Goal: Task Accomplishment & Management: Manage account settings

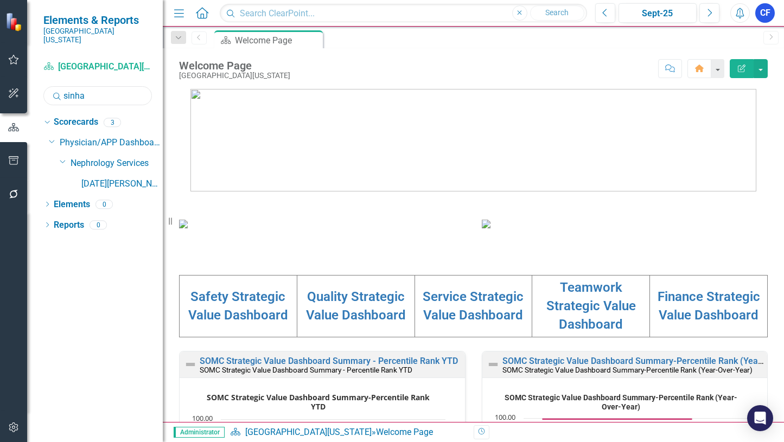
drag, startPoint x: 87, startPoint y: 88, endPoint x: 63, endPoint y: 92, distance: 24.1
click at [63, 92] on input "sinha" at bounding box center [97, 95] width 108 height 19
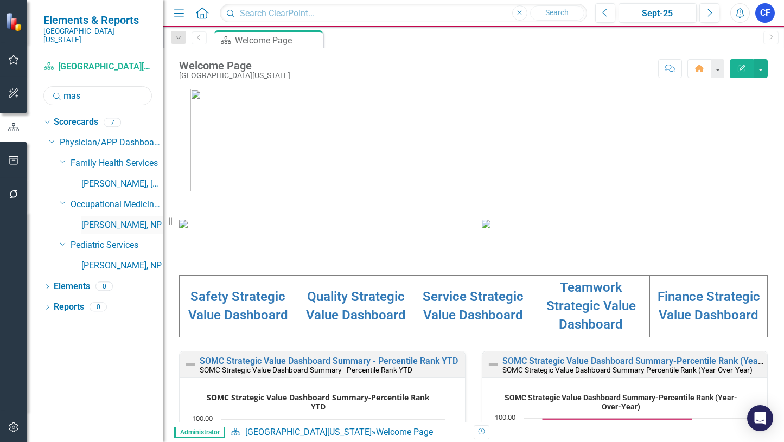
type input "mas"
click at [119, 219] on link "[PERSON_NAME], NP" at bounding box center [121, 225] width 81 height 12
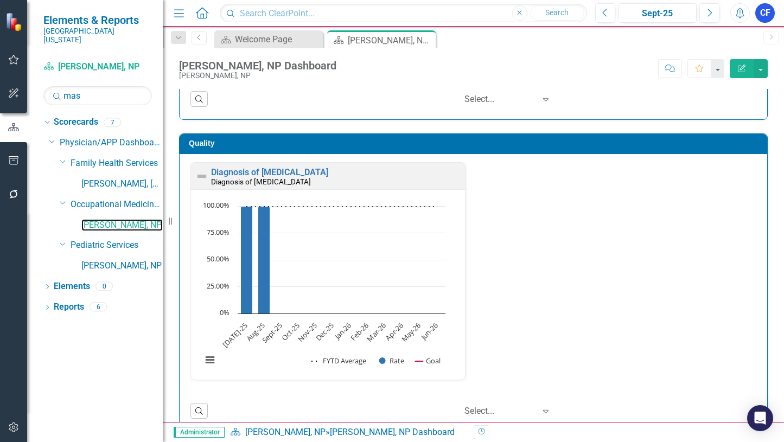
scroll to position [251, 0]
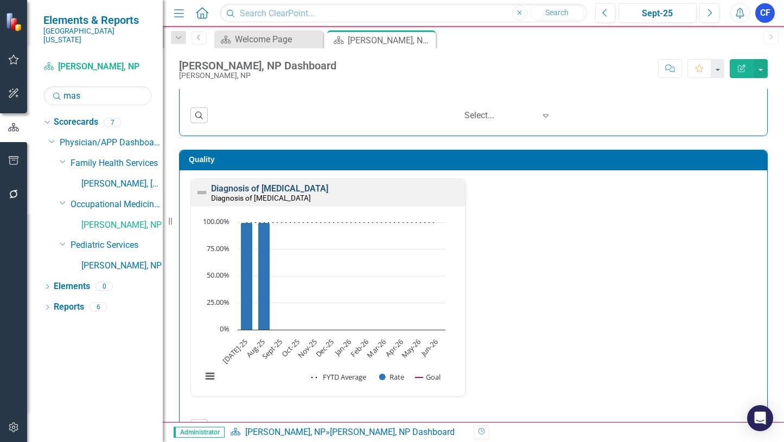
click at [269, 190] on link "Diagnosis of [MEDICAL_DATA]" at bounding box center [269, 188] width 117 height 10
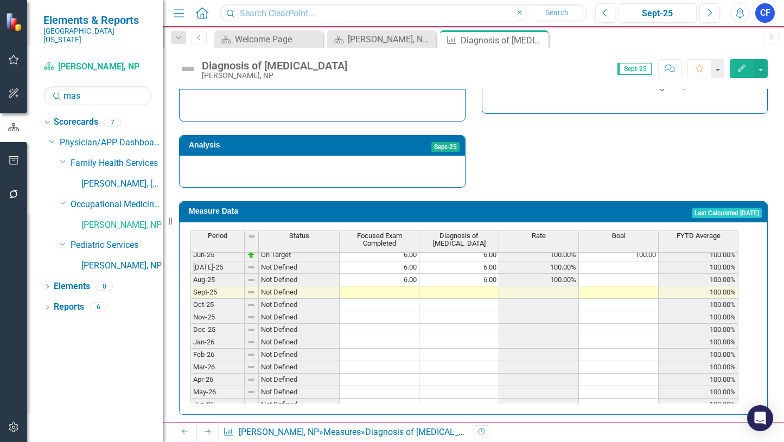
scroll to position [449, 0]
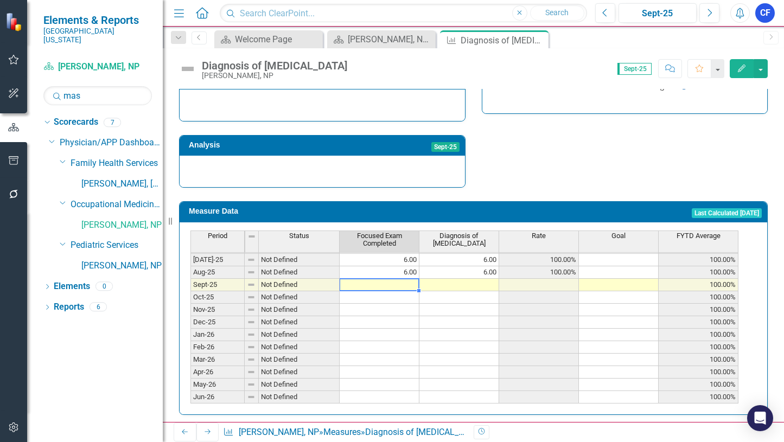
click at [403, 275] on tbody "Jun-24 On Target 6.00 6.00 100.00% 100.00 100.00% [DATE]-24 On Target 6.00 6.00…" at bounding box center [464, 247] width 548 height 312
type textarea "6"
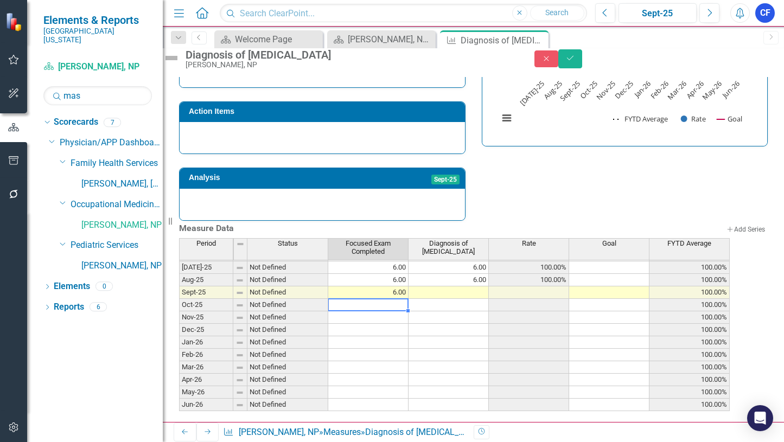
type textarea "6"
click at [575, 62] on icon "Save" at bounding box center [570, 58] width 10 height 8
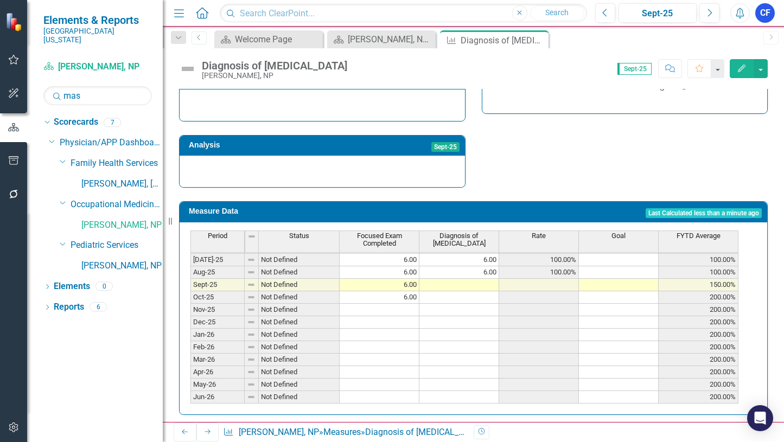
click at [399, 286] on tbody "Nov-23 On Target 6.00 6.00 100.00% 100.00 100.00% Dec-23 On Target 6.00 6.00 10…" at bounding box center [464, 204] width 548 height 400
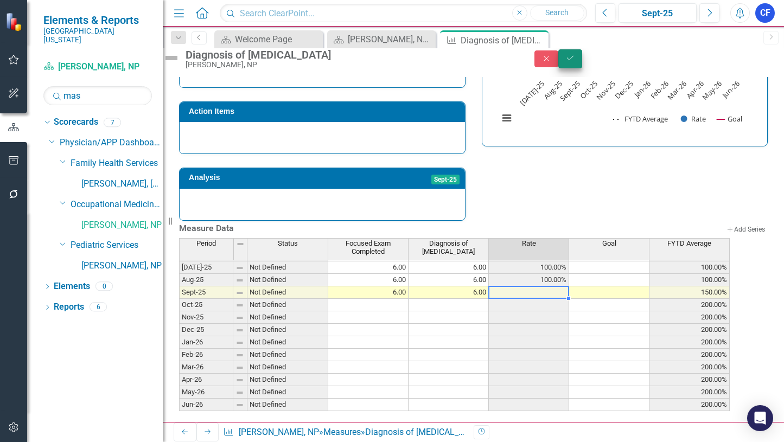
type textarea "6"
click at [575, 61] on icon "Save" at bounding box center [570, 58] width 10 height 8
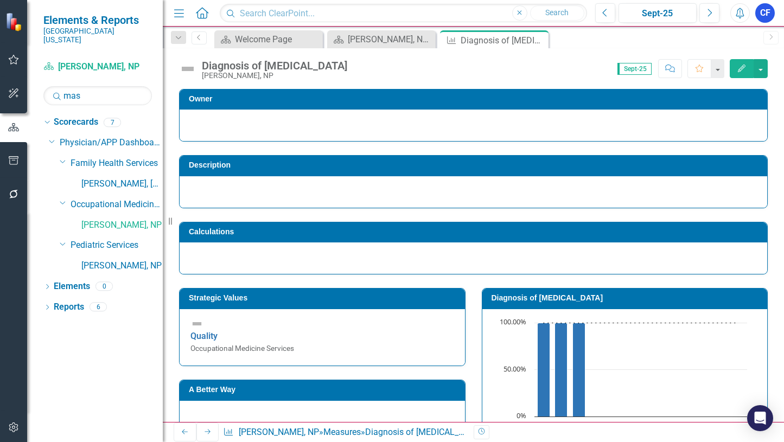
drag, startPoint x: 538, startPoint y: 37, endPoint x: 516, endPoint y: 37, distance: 21.2
click at [0, 0] on icon "Close" at bounding box center [0, 0] width 0 height 0
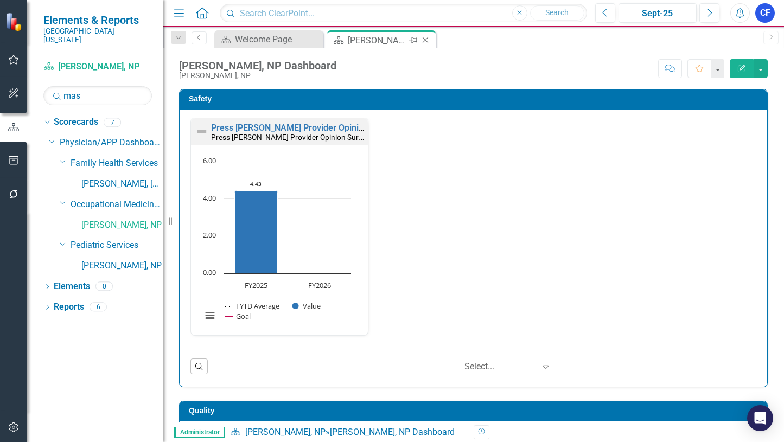
click at [425, 41] on icon "Close" at bounding box center [425, 40] width 11 height 9
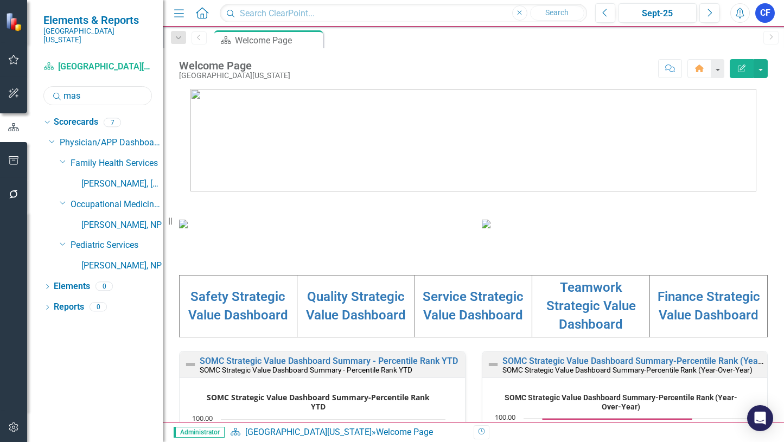
drag, startPoint x: 82, startPoint y: 88, endPoint x: 65, endPoint y: 91, distance: 17.6
click at [65, 91] on input "mas" at bounding box center [97, 95] width 108 height 19
type input "[PERSON_NAME]"
click at [121, 219] on link "[PERSON_NAME], NP" at bounding box center [121, 225] width 81 height 12
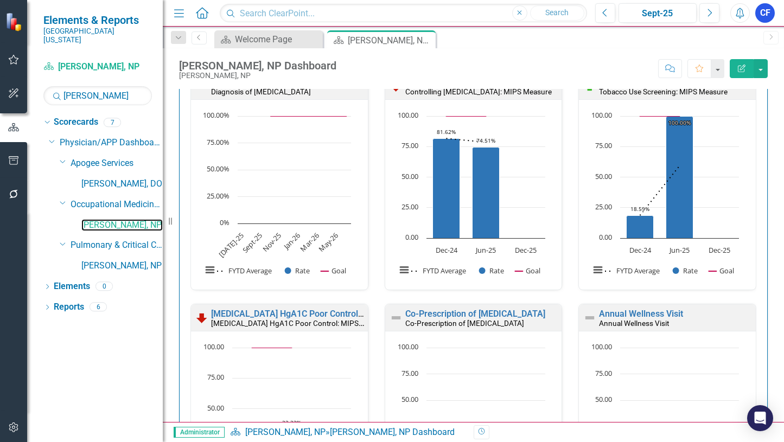
scroll to position [330, 0]
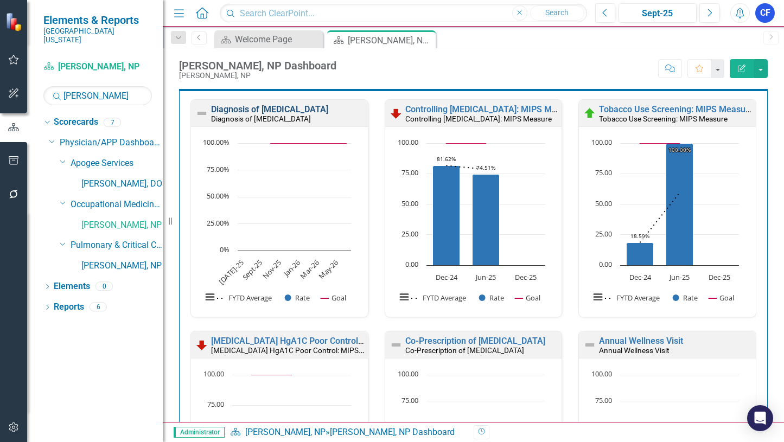
click at [268, 112] on link "Diagnosis of [MEDICAL_DATA]" at bounding box center [269, 109] width 117 height 10
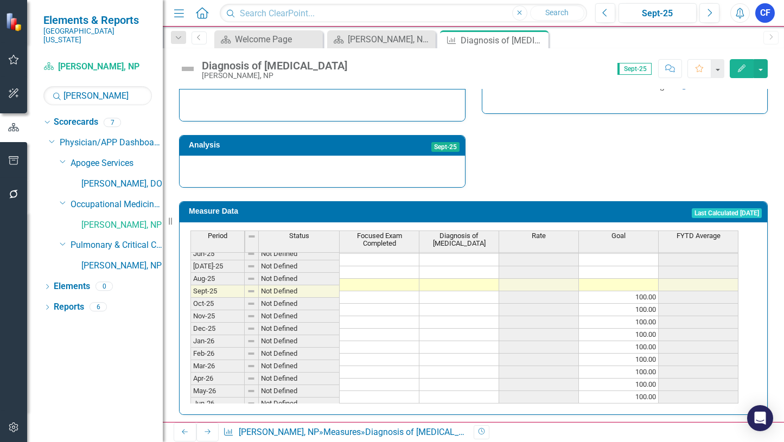
scroll to position [449, 0]
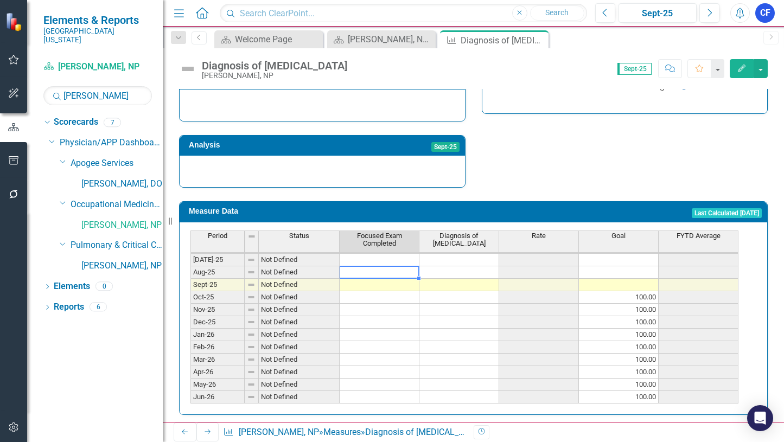
click at [392, 265] on tbody "Jun-24 Not Defined 100.00 100.00% [DATE]-24 Not Defined Aug-24 Not Defined Sept…" at bounding box center [464, 247] width 548 height 312
type textarea "2"
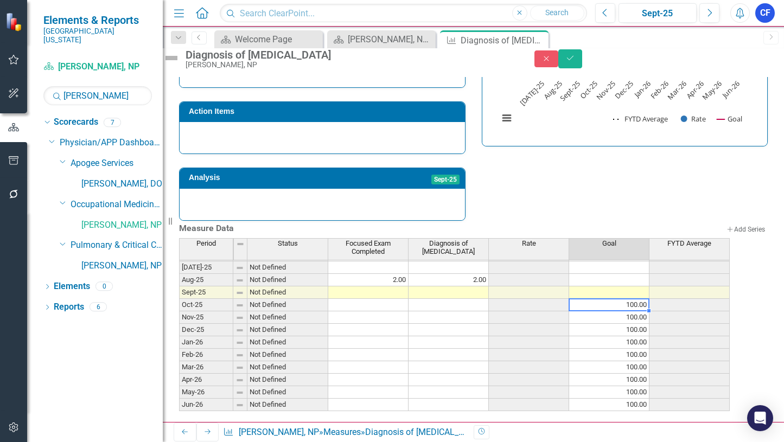
click at [649, 299] on td "100.00" at bounding box center [609, 305] width 80 height 12
drag, startPoint x: 661, startPoint y: 302, endPoint x: 656, endPoint y: 276, distance: 27.0
click at [179, 273] on div "Period Status Focused Exam Completed Diagnosis of [MEDICAL_DATA] Rate Goal FYTD…" at bounding box center [179, 243] width 0 height 335
type textarea "100"
click at [575, 62] on icon "Save" at bounding box center [570, 58] width 10 height 8
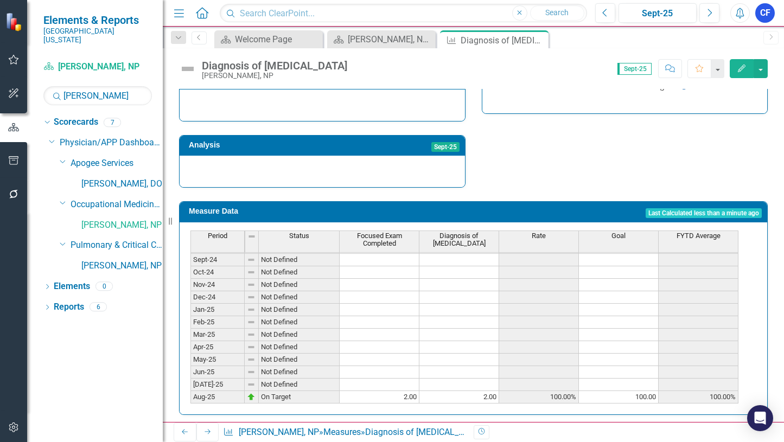
scroll to position [0, 0]
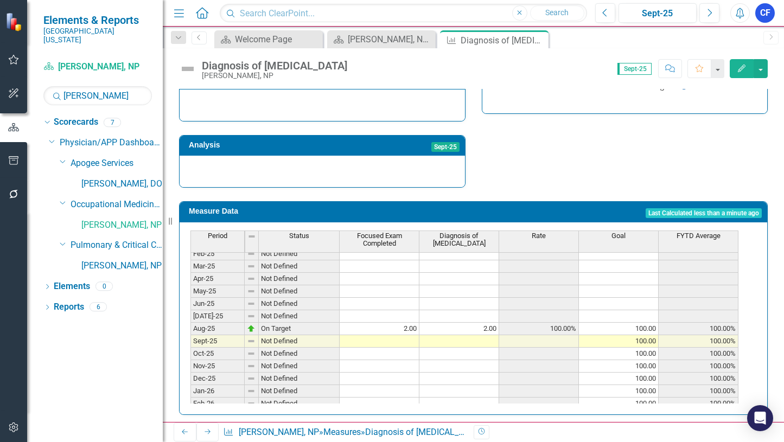
click at [645, 323] on tbody "Aug-23 On Target 6.00 6.00 100.00% 100.00 100.00% Sep-23 On Target 6.00 6.00 10…" at bounding box center [464, 223] width 548 height 400
drag, startPoint x: 658, startPoint y: 326, endPoint x: 655, endPoint y: 307, distance: 19.3
click at [190, 307] on div "Period Status Focused Exam Completed Diagnosis of [MEDICAL_DATA] Rate Goal FYTD…" at bounding box center [190, 274] width 0 height 372
type textarea "100"
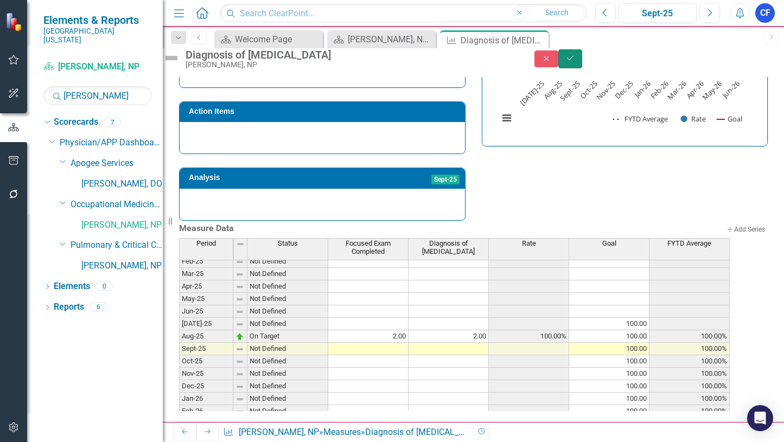
click at [575, 62] on icon "Save" at bounding box center [570, 58] width 10 height 8
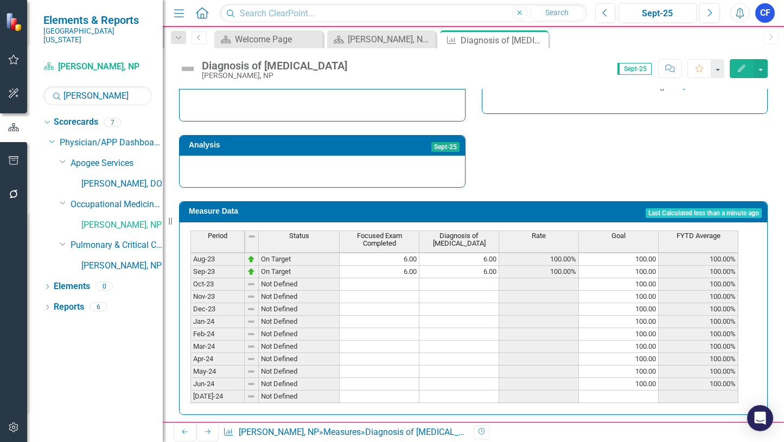
scroll to position [163, 0]
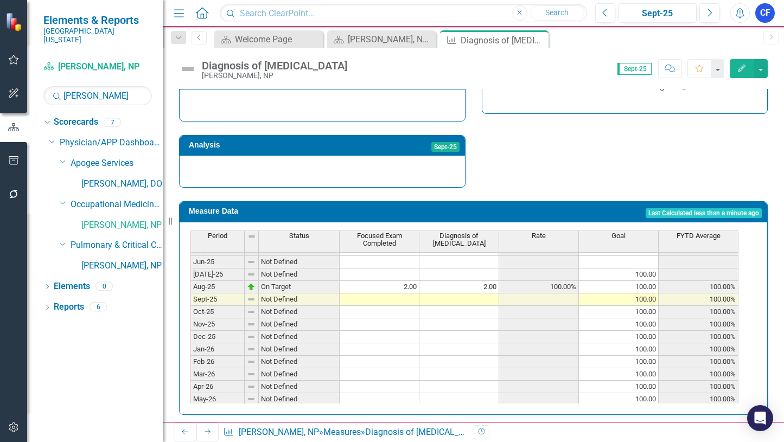
click at [472, 265] on tbody "Jan-24 Not Defined 100.00 100.00% Feb-24 Not Defined 100.00 100.00% Mar-24 Not …" at bounding box center [464, 230] width 548 height 375
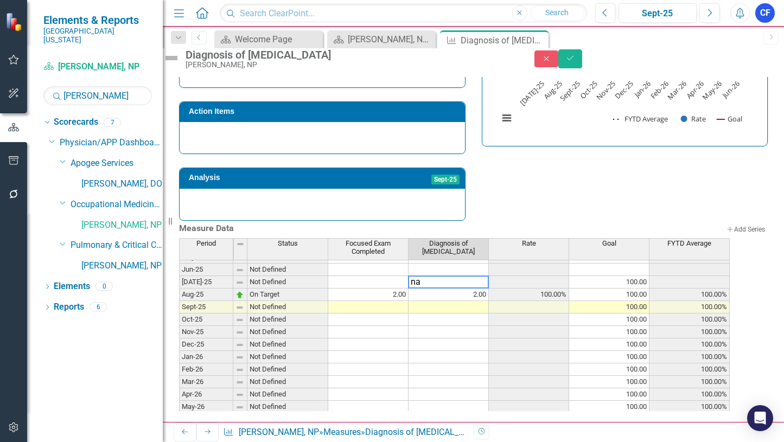
type textarea "n"
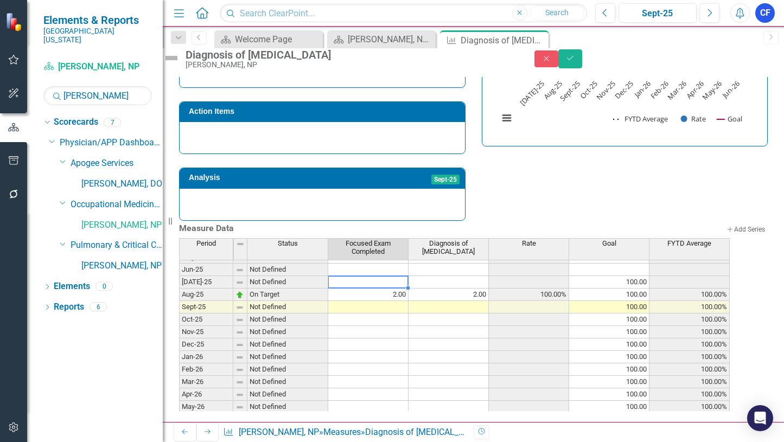
click at [404, 277] on td at bounding box center [368, 282] width 80 height 12
type textarea "0"
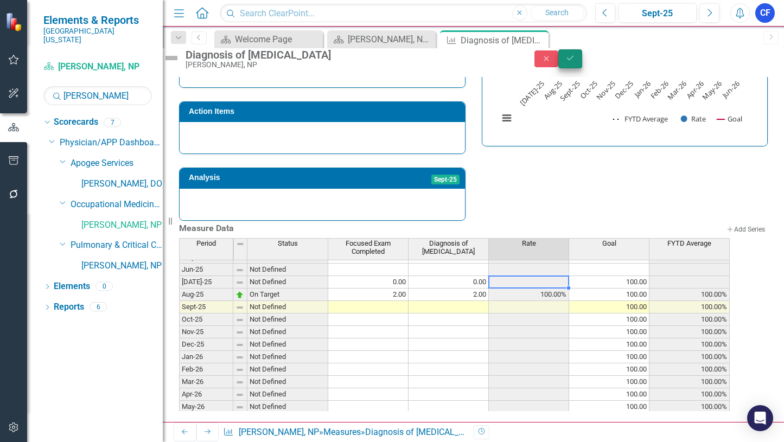
type textarea "0"
click at [573, 60] on icon "submit" at bounding box center [570, 58] width 7 height 4
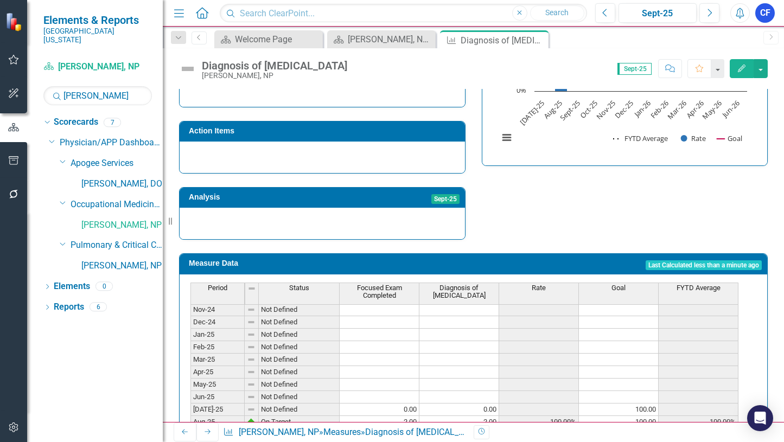
scroll to position [394, 0]
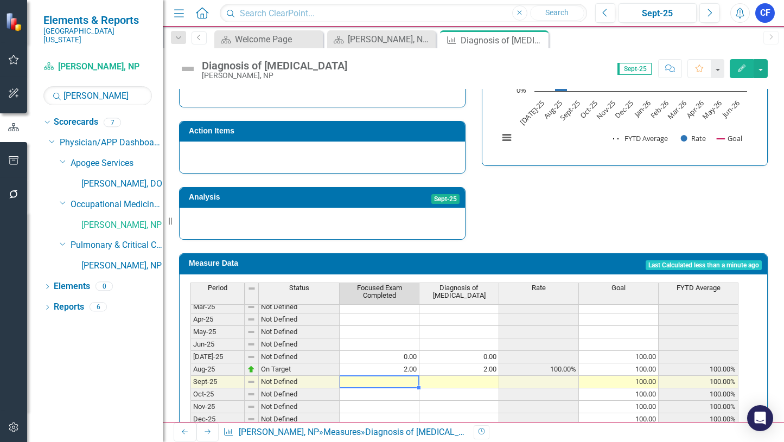
click at [403, 375] on tbody "Apr-24 Not Defined 100.00 100.00% May-24 Not Defined 100.00 100.00% Jun-24 Not …" at bounding box center [464, 331] width 548 height 337
type textarea "0"
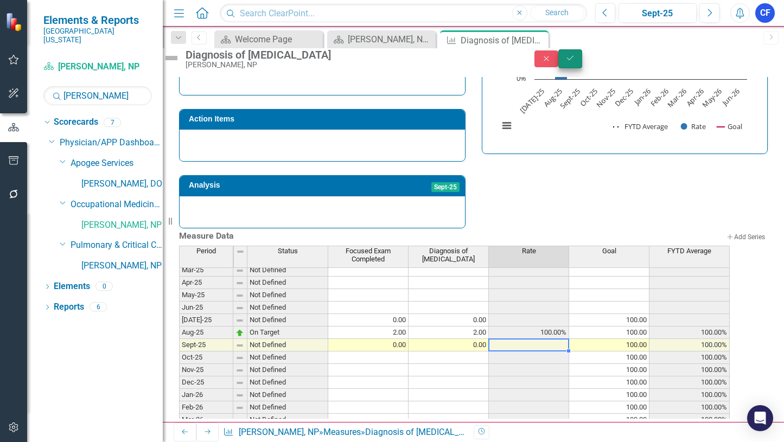
type textarea "0"
click at [582, 68] on button "Save" at bounding box center [570, 58] width 24 height 19
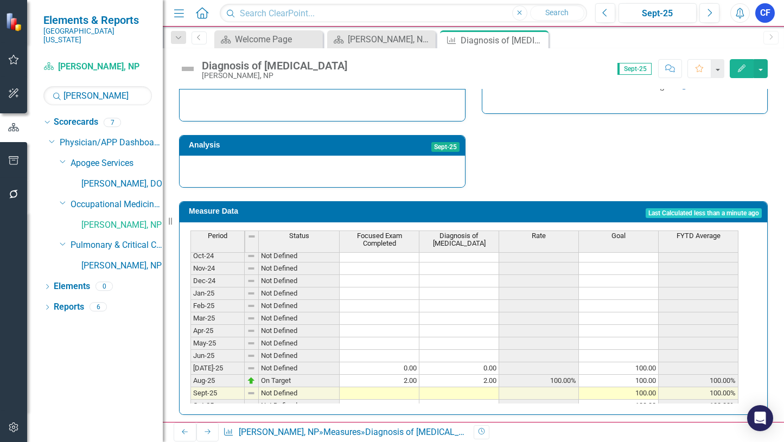
click at [404, 381] on tbody "May-24 Not Defined 100.00 100.00% Jun-24 Not Defined 100.00 100.00% [DATE]-24 N…" at bounding box center [464, 349] width 548 height 325
type textarea "0"
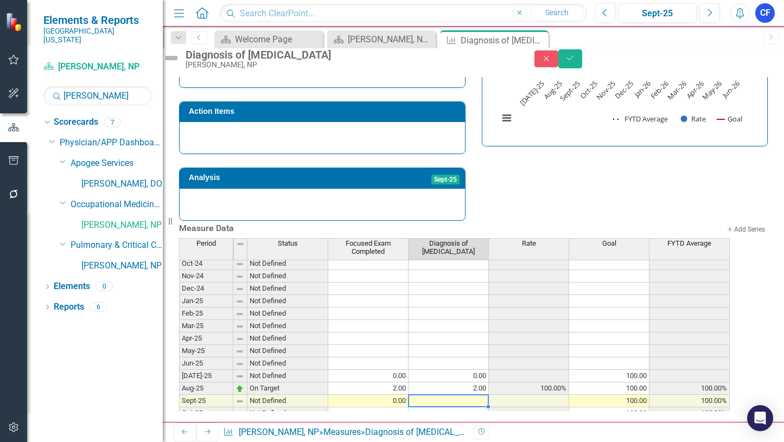
type textarea "0"
